Goal: Register for event/course

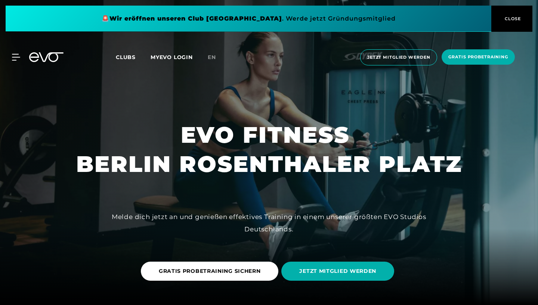
click at [225, 276] on span "GRATIS PROBETRAINING SICHERN" at bounding box center [210, 270] width 138 height 19
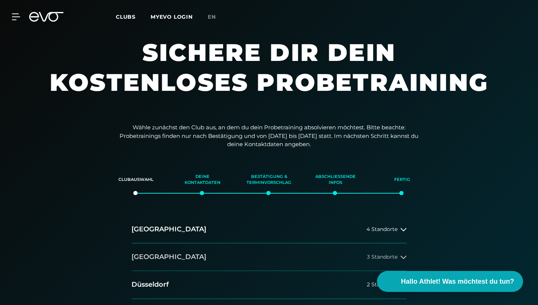
click at [393, 260] on span "3 Standorte" at bounding box center [382, 257] width 31 height 6
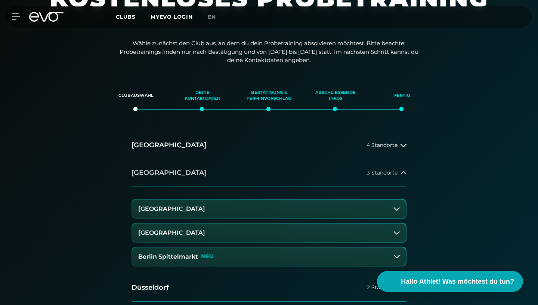
scroll to position [93, 0]
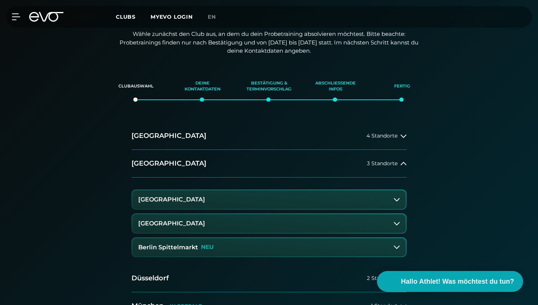
click at [397, 220] on button "[GEOGRAPHIC_DATA]" at bounding box center [268, 223] width 273 height 19
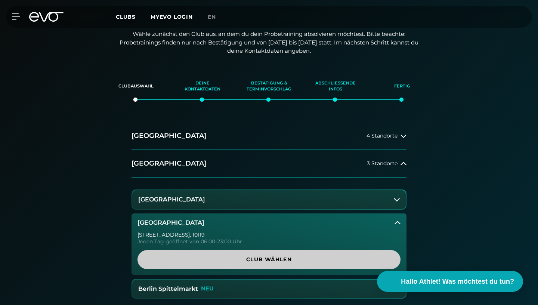
click at [328, 257] on span "Club wählen" at bounding box center [268, 260] width 227 height 8
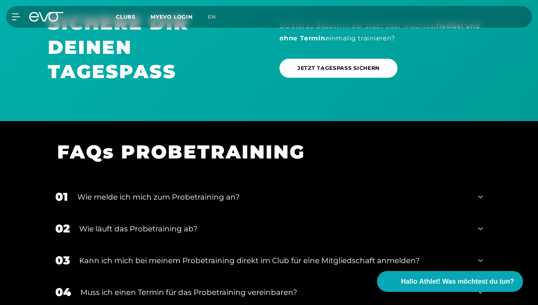
scroll to position [553, 0]
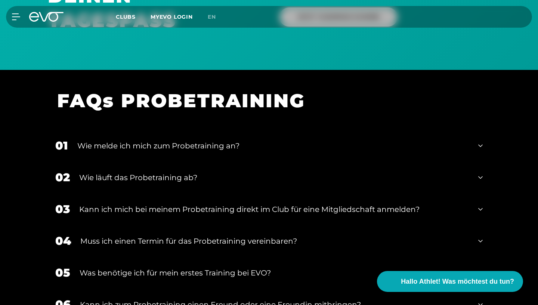
click at [479, 146] on icon at bounding box center [480, 146] width 4 height 3
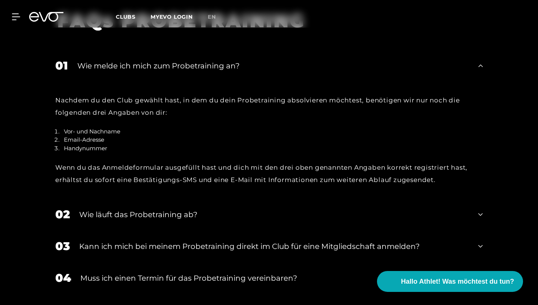
scroll to position [647, 0]
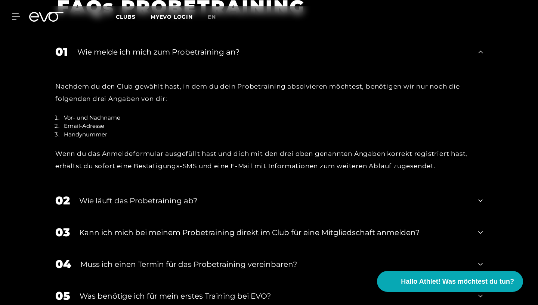
click at [479, 201] on icon at bounding box center [480, 200] width 4 height 3
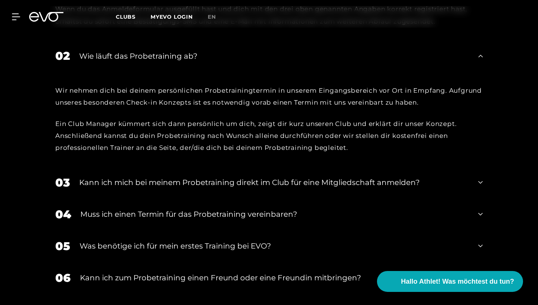
scroll to position [811, 0]
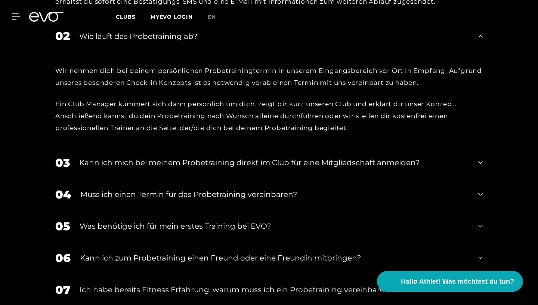
click at [481, 163] on icon at bounding box center [480, 162] width 4 height 3
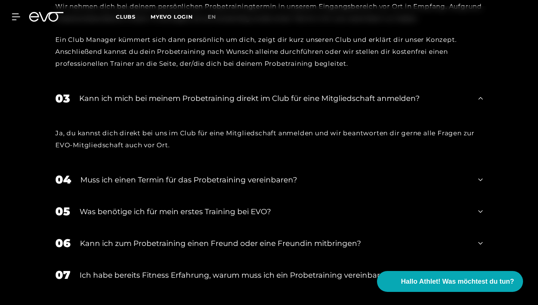
scroll to position [876, 0]
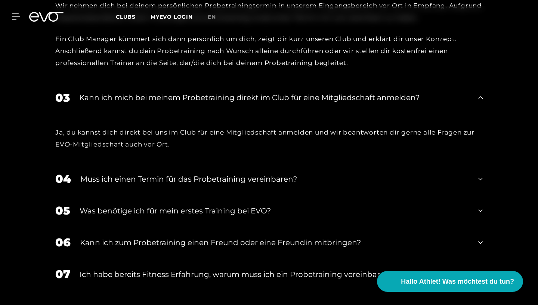
click at [480, 180] on icon at bounding box center [480, 178] width 4 height 3
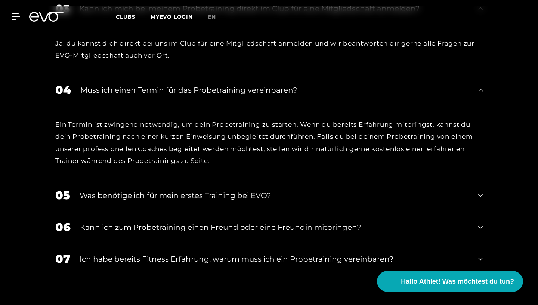
scroll to position [972, 0]
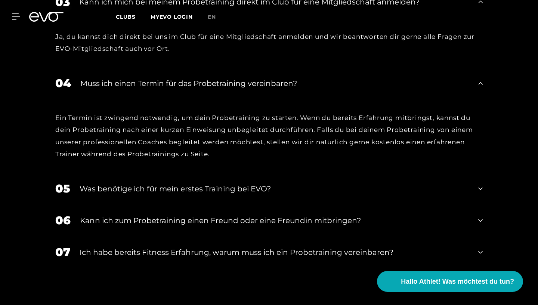
click at [482, 191] on icon at bounding box center [480, 188] width 4 height 9
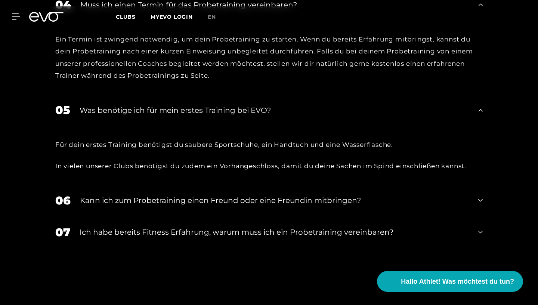
scroll to position [1050, 0]
click at [479, 201] on icon at bounding box center [480, 199] width 4 height 9
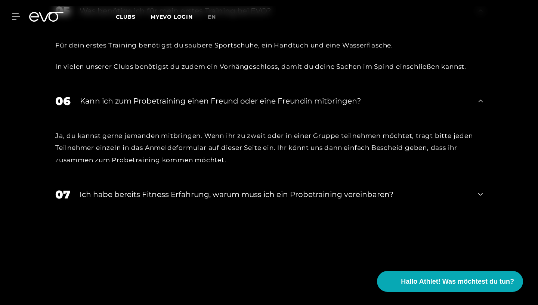
scroll to position [1156, 0]
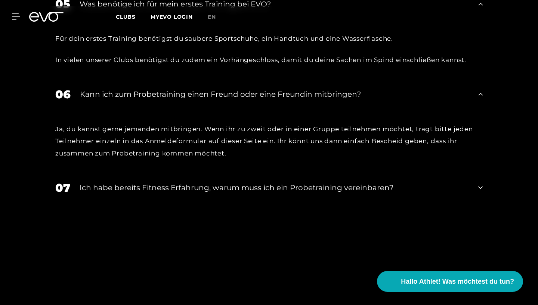
click at [481, 186] on icon at bounding box center [480, 187] width 4 height 9
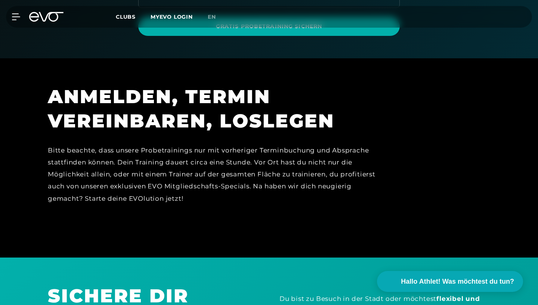
scroll to position [0, 0]
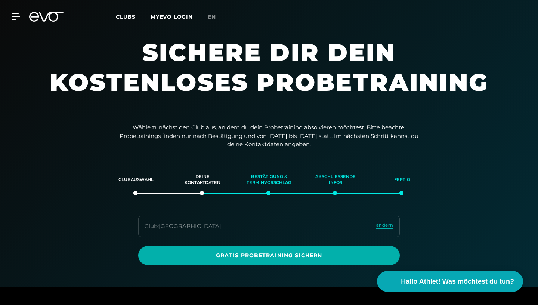
click at [117, 18] on span "Clubs" at bounding box center [126, 16] width 20 height 7
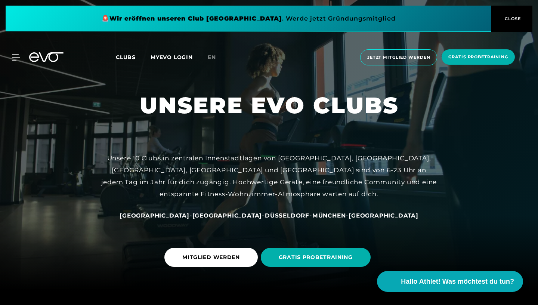
scroll to position [28, 0]
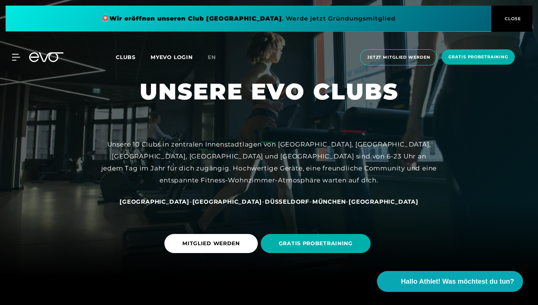
click at [217, 202] on span "[GEOGRAPHIC_DATA]" at bounding box center [227, 201] width 70 height 7
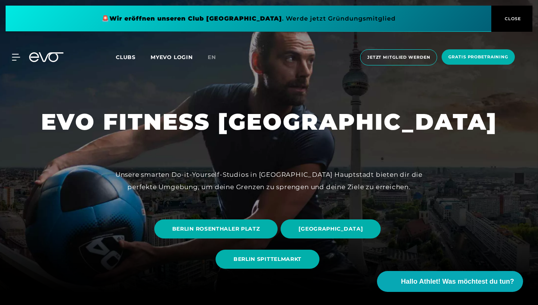
scroll to position [13, 0]
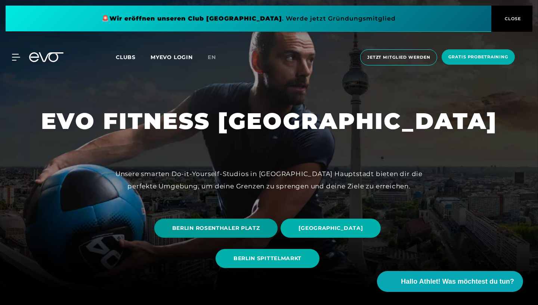
click at [205, 228] on span "BERLIN ROSENTHALER PLATZ" at bounding box center [216, 228] width 88 height 8
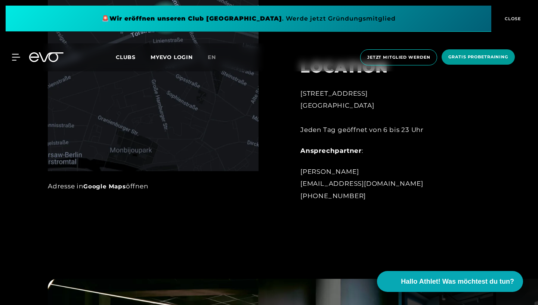
scroll to position [467, 0]
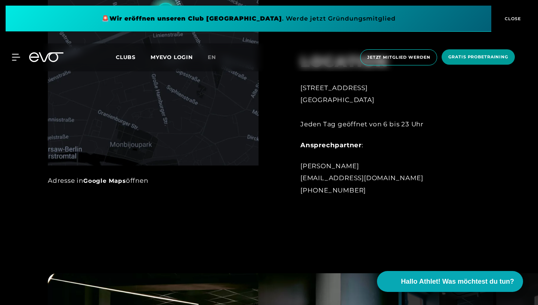
click at [470, 51] on span "Gratis Probetraining" at bounding box center [478, 56] width 73 height 15
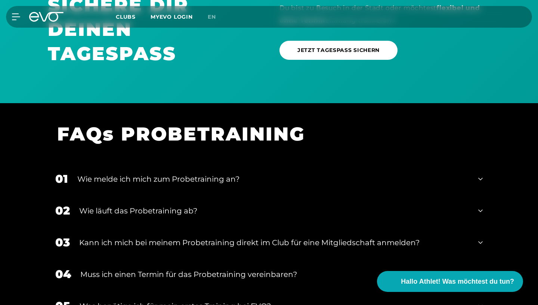
scroll to position [537, 0]
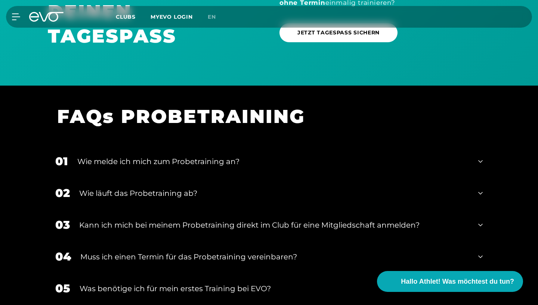
click at [304, 159] on div "Wie melde ich mich zum Probetraining an?" at bounding box center [272, 161] width 391 height 11
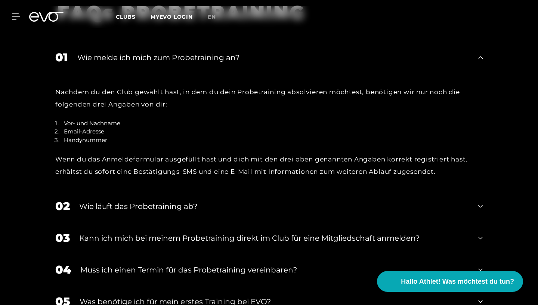
scroll to position [667, 0]
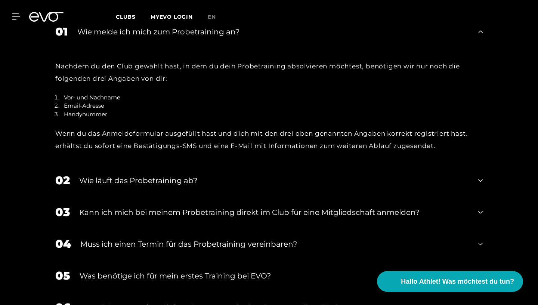
click at [175, 181] on div "Wie läuft das Probetraining ab?" at bounding box center [274, 180] width 390 height 11
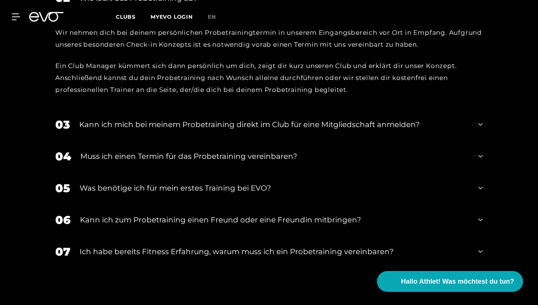
scroll to position [850, 0]
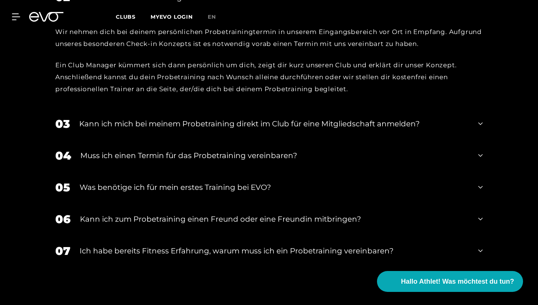
click at [450, 129] on div "Kann ich mich bei meinem Probetraining direkt im Club für eine Mitgliedschaft a…" at bounding box center [274, 123] width 390 height 11
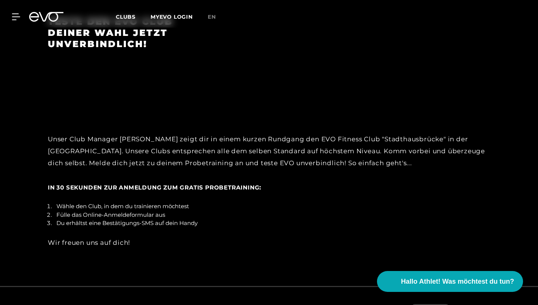
scroll to position [1298, 0]
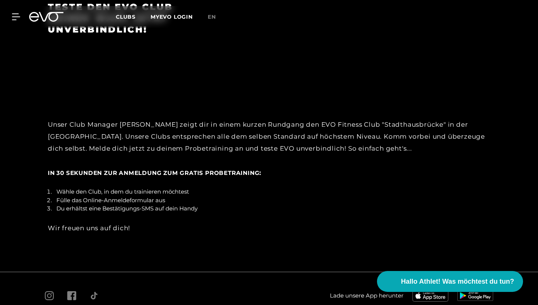
click at [120, 171] on span "In 30 Sekunden zur Anmeldung zum gratis Probetraining" at bounding box center [153, 172] width 211 height 7
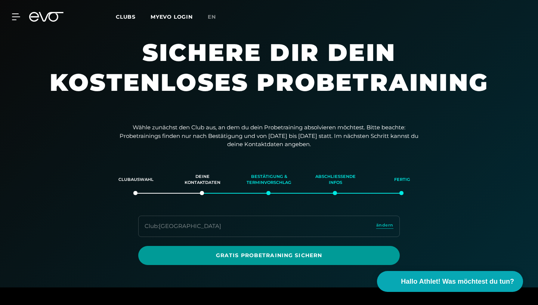
click at [263, 258] on span "Gratis Probetraining sichern" at bounding box center [269, 255] width 226 height 8
